Goal: Check status: Check status

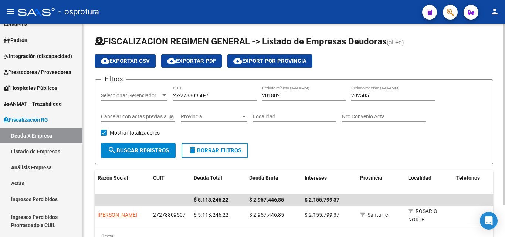
click at [222, 91] on div "27-27880950-7 CUIT" at bounding box center [215, 93] width 84 height 15
click at [221, 94] on input "27-27880950-7" at bounding box center [215, 95] width 84 height 6
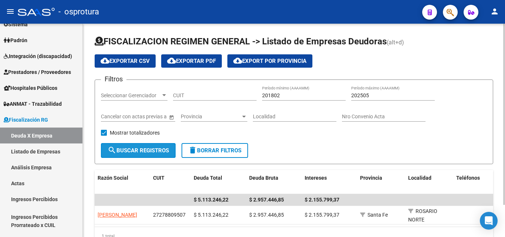
click at [141, 148] on span "search Buscar Registros" at bounding box center [138, 150] width 61 height 7
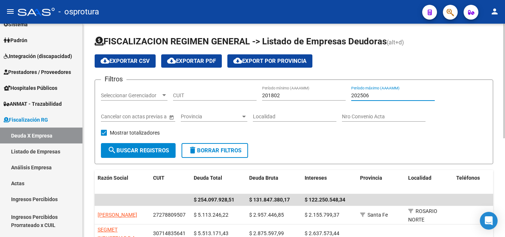
click at [376, 97] on input "202506" at bounding box center [393, 95] width 84 height 6
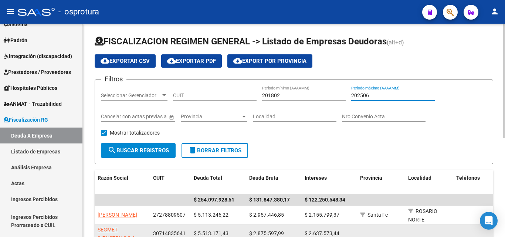
type input "202506"
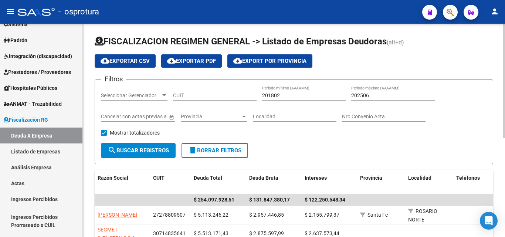
click at [199, 92] on div "CUIT" at bounding box center [215, 93] width 84 height 15
paste input "30-71459318-4"
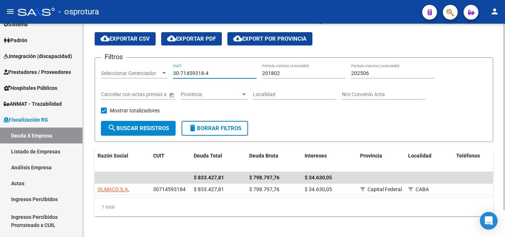
scroll to position [31, 0]
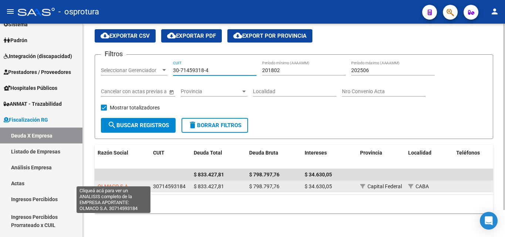
type input "30-71459318-4"
click at [126, 183] on span "OLMACO S.A." at bounding box center [114, 186] width 32 height 6
type textarea "30714593184"
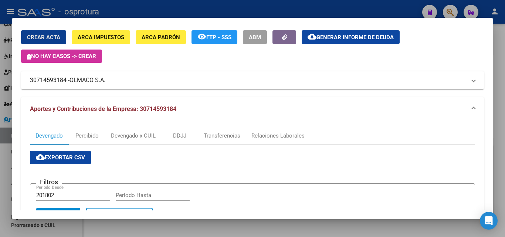
scroll to position [0, 0]
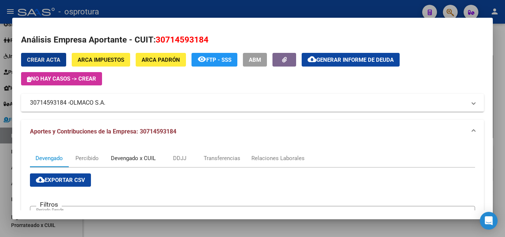
click at [118, 157] on div "Devengado x CUIL" at bounding box center [133, 158] width 45 height 8
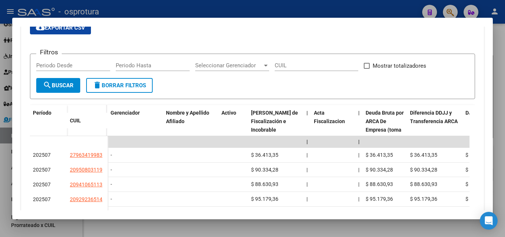
scroll to position [100, 0]
